Goal: Information Seeking & Learning: Learn about a topic

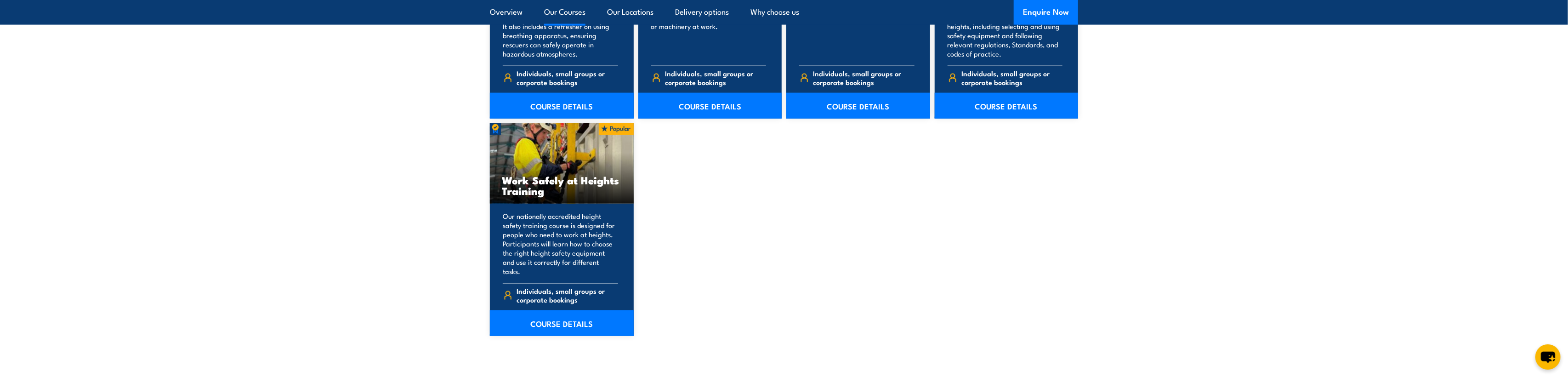
scroll to position [1130, 0]
click at [556, 312] on link "COURSE DETAILS" at bounding box center [562, 324] width 144 height 26
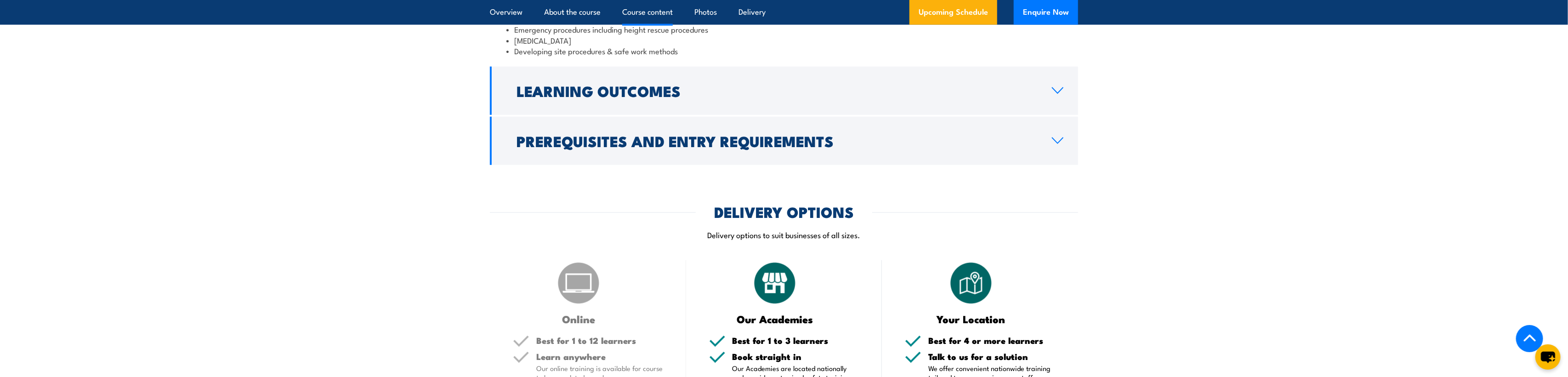
scroll to position [904, 0]
click at [732, 144] on h2 "Prerequisites and Entry Requirements" at bounding box center [777, 140] width 521 height 13
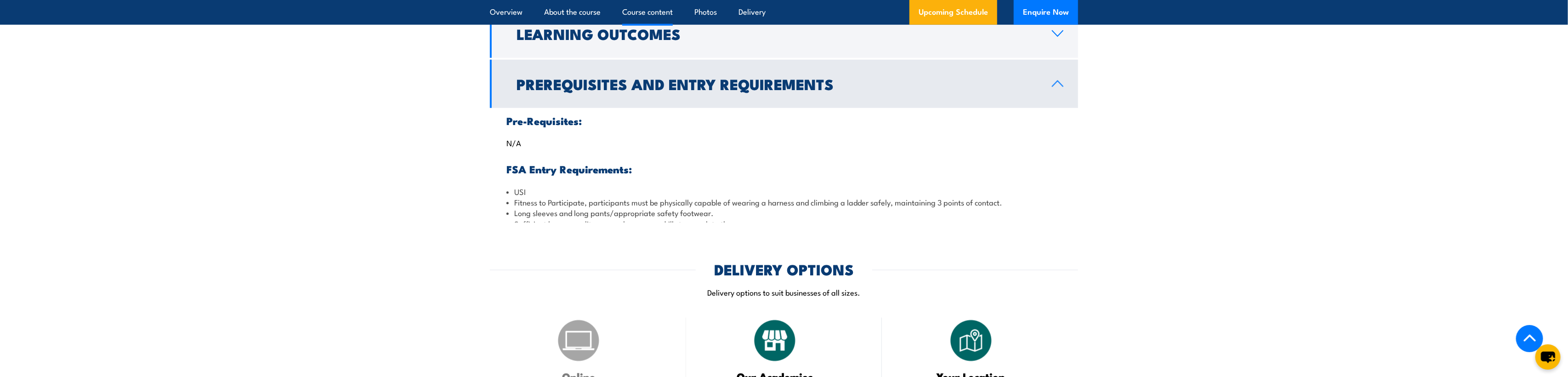
scroll to position [832, 0]
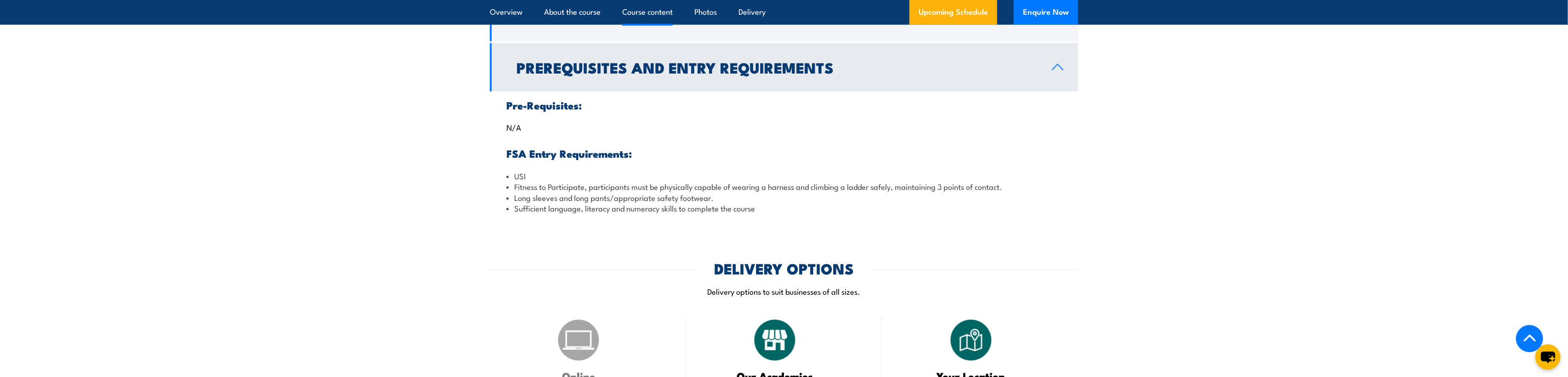
click at [742, 69] on h2 "Prerequisites and Entry Requirements" at bounding box center [777, 67] width 521 height 13
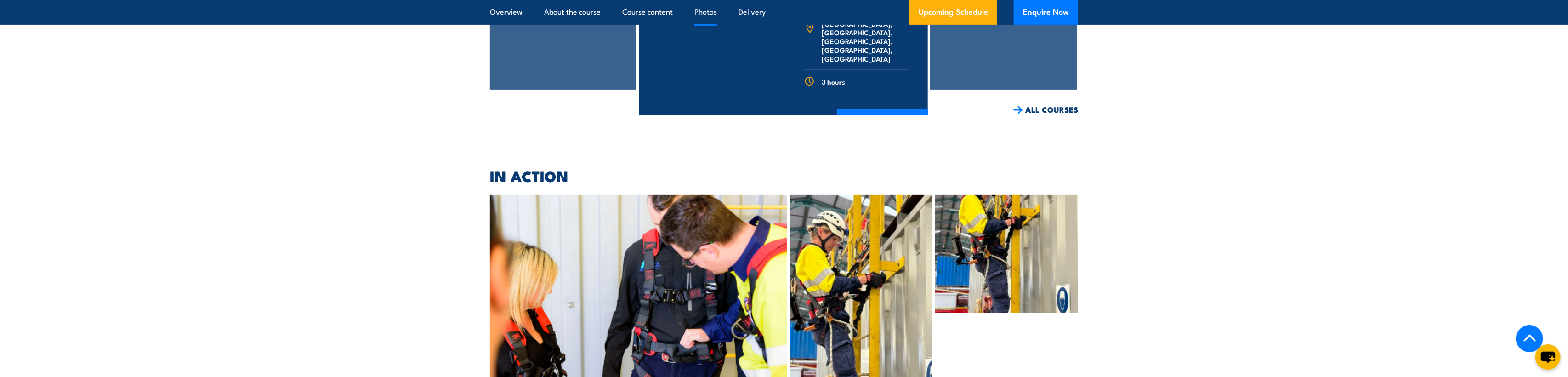
scroll to position [3376, 0]
